Goal: Use online tool/utility: Utilize a website feature to perform a specific function

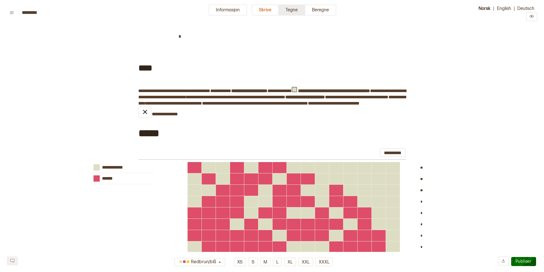
click at [290, 12] on button "Tegne" at bounding box center [292, 10] width 26 height 11
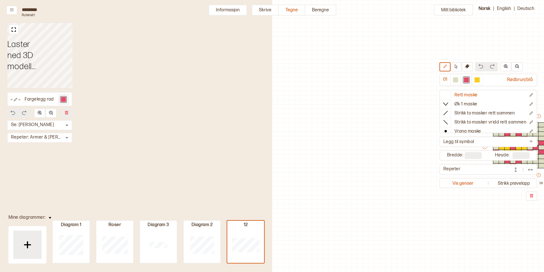
scroll to position [14, 198]
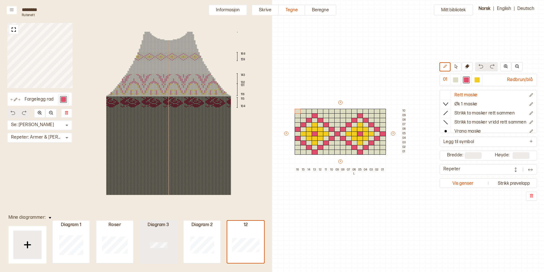
type input "**"
type input "*"
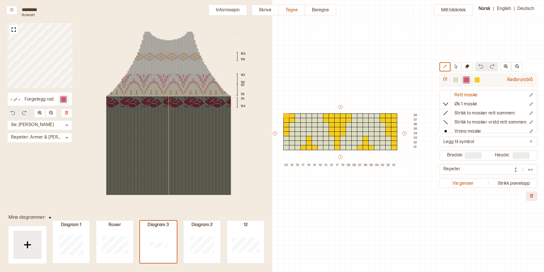
click at [468, 79] on div at bounding box center [466, 79] width 5 height 5
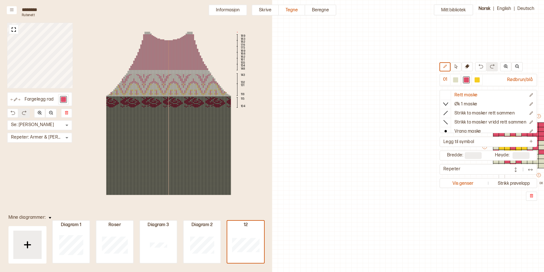
scroll to position [14, 198]
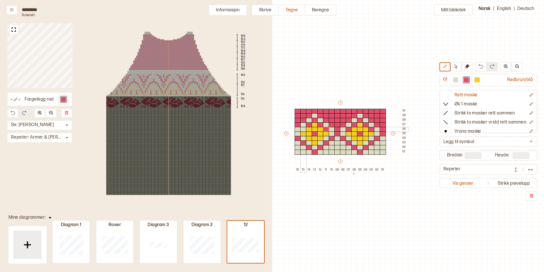
click at [302, 128] on div at bounding box center [303, 129] width 6 height 5
click at [297, 133] on div at bounding box center [298, 133] width 6 height 5
drag, startPoint x: 383, startPoint y: 138, endPoint x: 362, endPoint y: 151, distance: 24.5
click at [362, 151] on div "+ + + + 16 15 14 13 12 11 10 09 08 07 06 L 05 04 03 02 01 10 09 08 07 06 05 04 …" at bounding box center [345, 136] width 125 height 73
drag, startPoint x: 352, startPoint y: 151, endPoint x: 331, endPoint y: 153, distance: 21.4
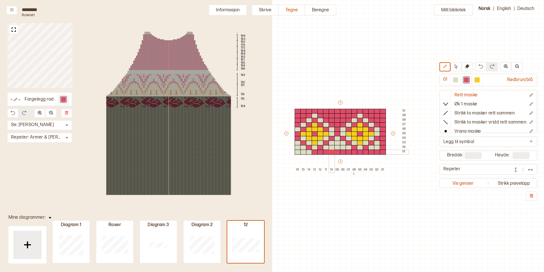
click at [331, 153] on div "+ + + + 16 15 14 13 12 11 10 09 08 07 06 L 05 04 03 02 01 10 09 08 07 06 05 04 …" at bounding box center [345, 136] width 125 height 73
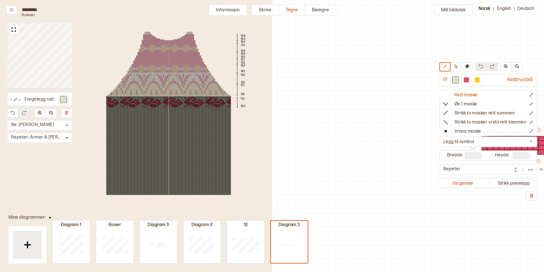
scroll to position [14, 198]
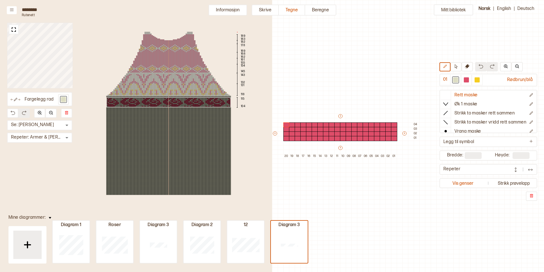
click at [199, 99] on div "189 183 182 178 169 168 162 161 155 154 145 143 132 131 118 115 104" at bounding box center [168, 113] width 159 height 172
drag, startPoint x: 199, startPoint y: 99, endPoint x: 199, endPoint y: 96, distance: 3.4
click at [209, 160] on div at bounding box center [208, 160] width 1 height 1
click at [14, 30] on img at bounding box center [13, 29] width 7 height 7
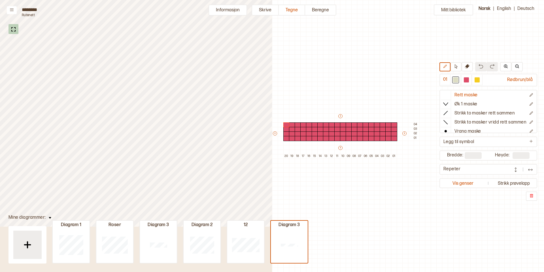
click at [14, 31] on img at bounding box center [13, 29] width 7 height 7
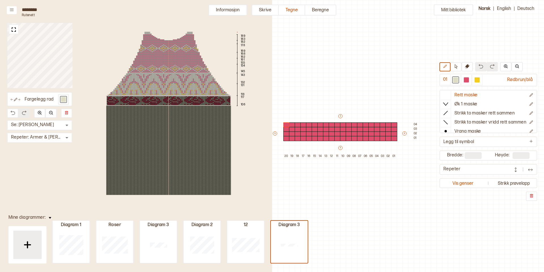
click at [165, 103] on div "189 183 182 178 169 168 162 161 155 154 145 143 132 131 118 117 106" at bounding box center [168, 113] width 159 height 172
click at [228, 90] on img at bounding box center [228, 91] width 6 height 6
click at [14, 30] on img at bounding box center [13, 29] width 7 height 7
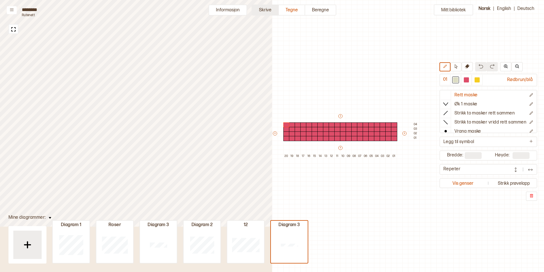
click at [262, 11] on button "Skrive" at bounding box center [265, 10] width 27 height 11
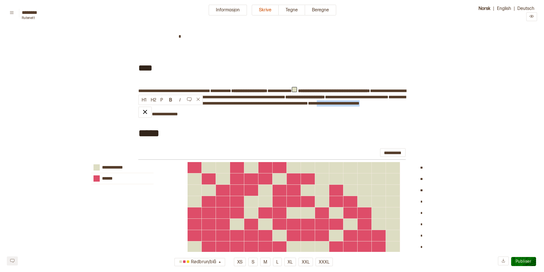
drag, startPoint x: 139, startPoint y: 110, endPoint x: 193, endPoint y: 108, distance: 54.4
click at [145, 111] on img at bounding box center [145, 112] width 7 height 7
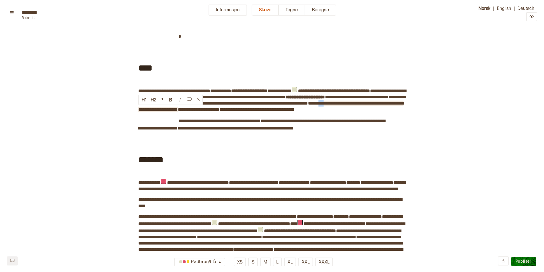
drag, startPoint x: 139, startPoint y: 108, endPoint x: 144, endPoint y: 110, distance: 6.2
click at [144, 110] on span "**********" at bounding box center [270, 106] width 265 height 10
click at [317, 102] on span "***" at bounding box center [314, 103] width 5 height 4
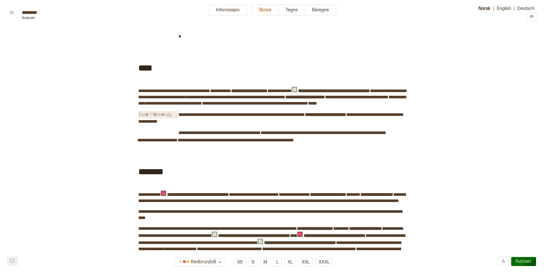
click at [178, 114] on span "﻿" at bounding box center [158, 114] width 40 height 7
